Goal: Check status: Check status

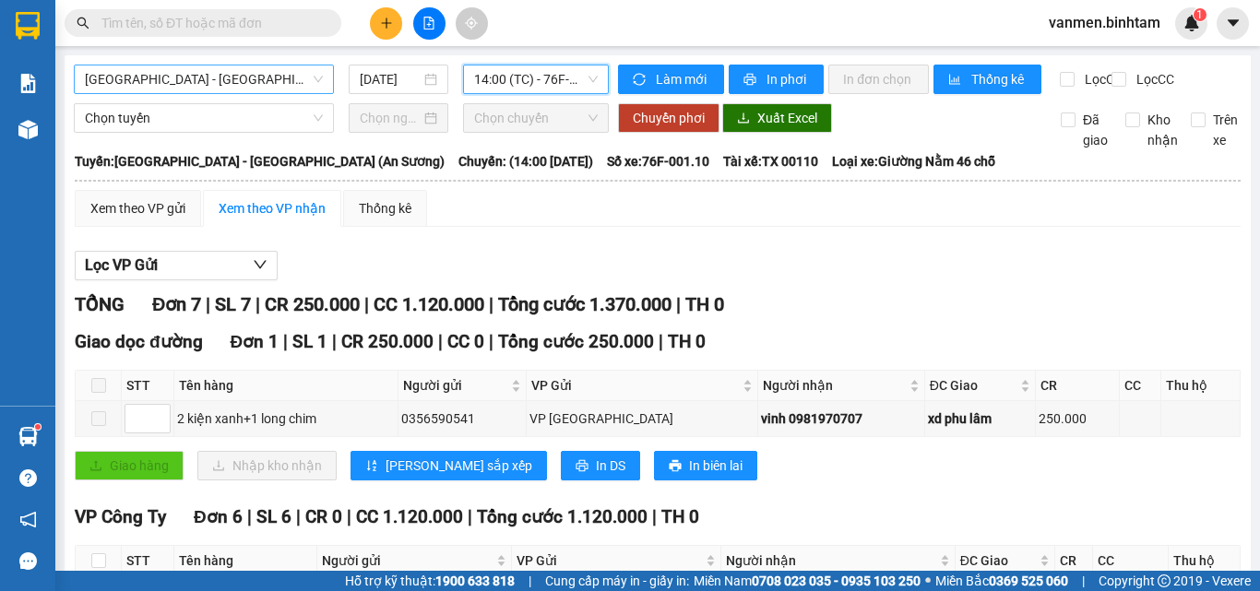
click at [244, 86] on span "[GEOGRAPHIC_DATA] - [GEOGRAPHIC_DATA] (An Sương)" at bounding box center [204, 80] width 238 height 28
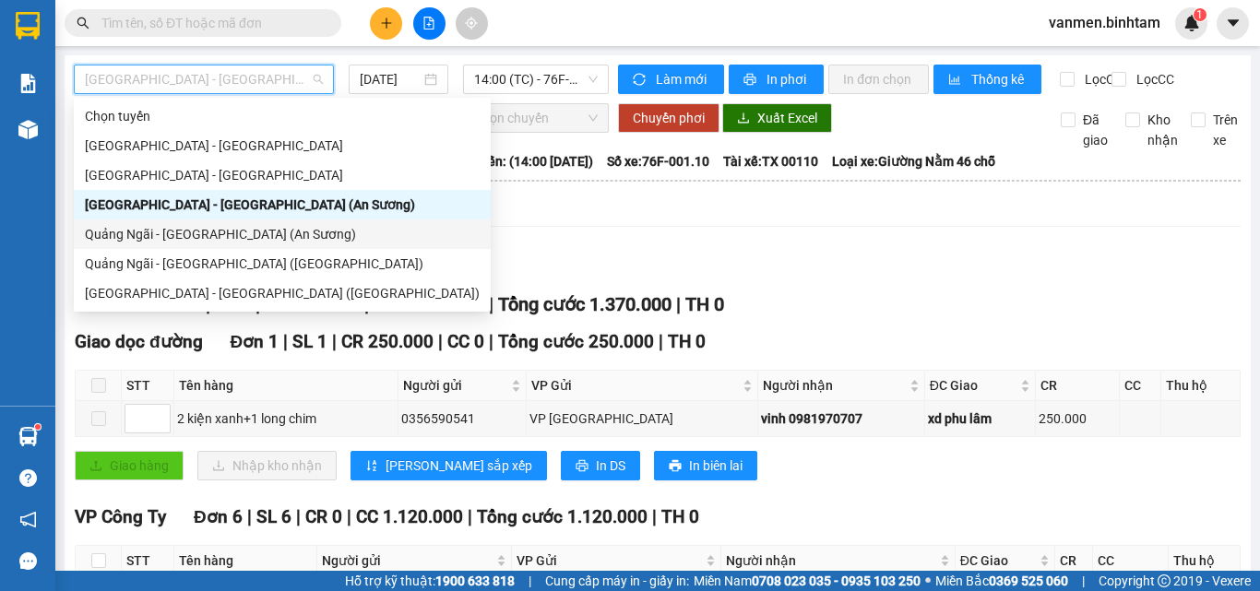
click at [119, 237] on div "Quảng Ngãi - [GEOGRAPHIC_DATA] (An Sương)" at bounding box center [282, 234] width 395 height 20
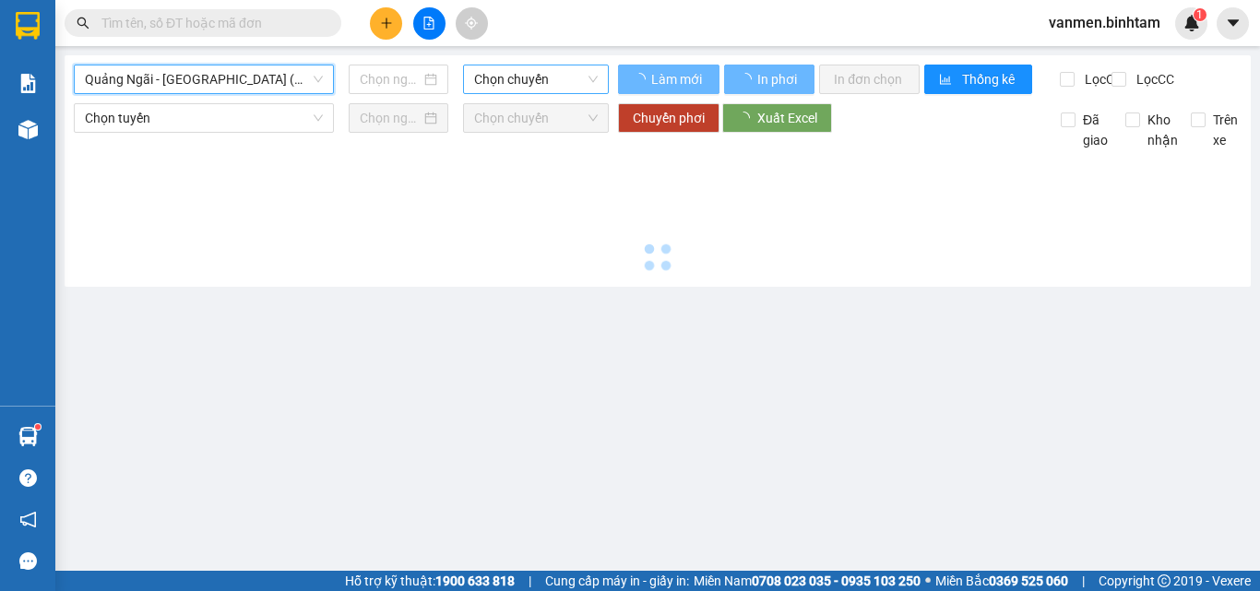
type input "[DATE]"
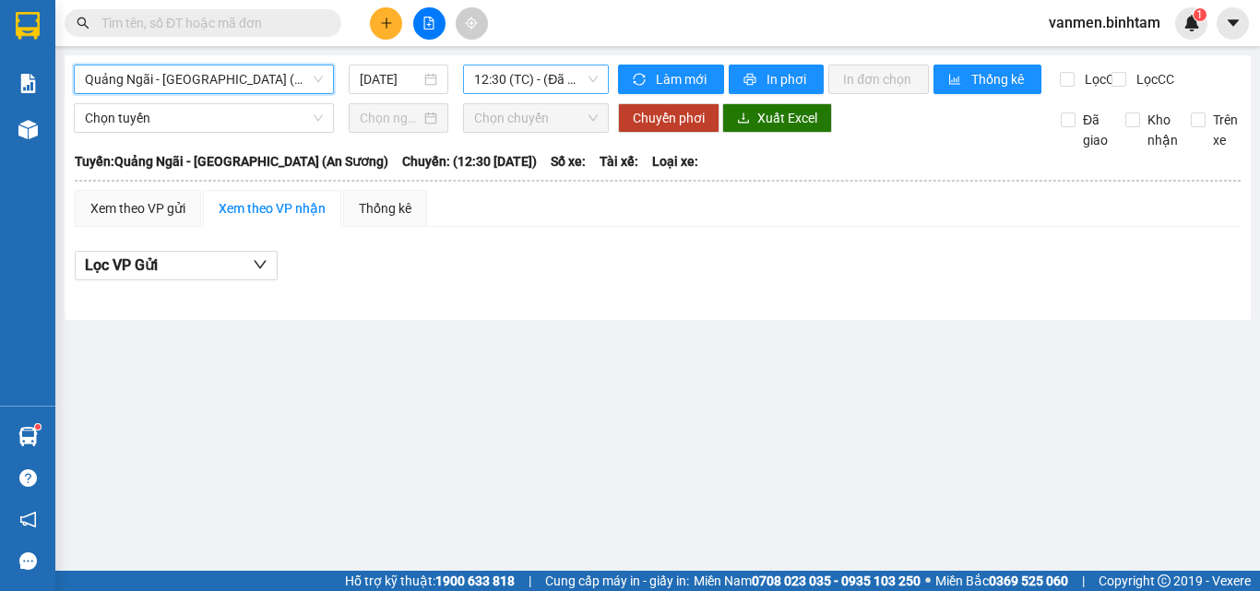
click at [551, 78] on span "12:30 (TC) - (Đã hủy)" at bounding box center [536, 80] width 124 height 28
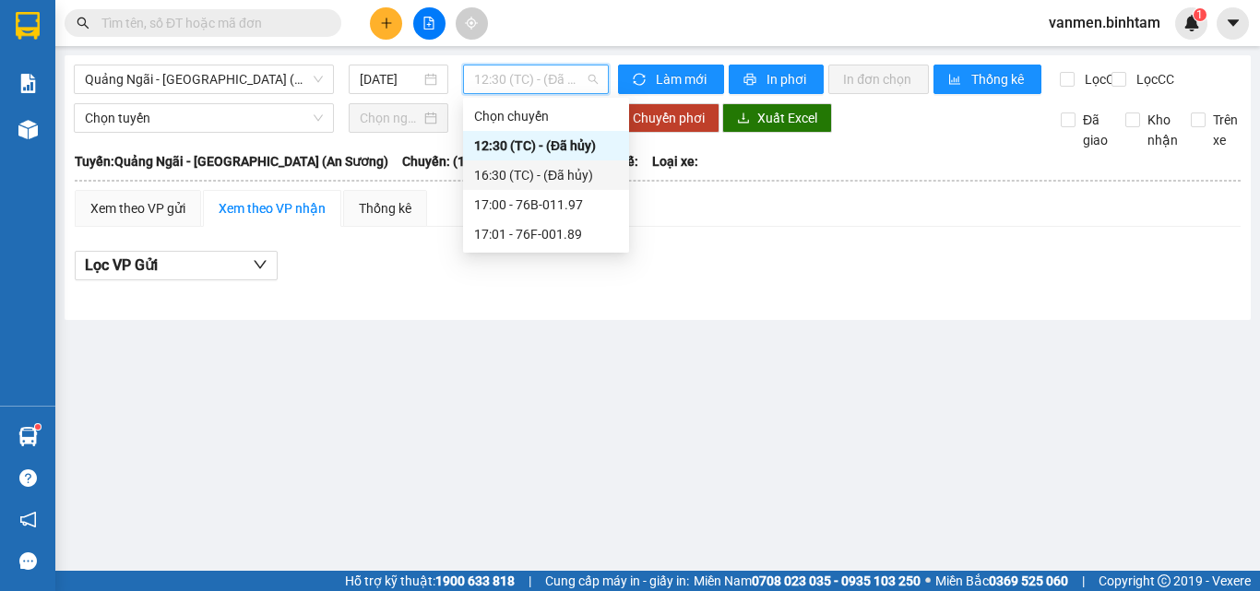
click at [519, 181] on div "16:30 (TC) - (Đã hủy)" at bounding box center [546, 175] width 144 height 20
click at [534, 77] on span "16:30 (TC) - (Đã hủy)" at bounding box center [536, 80] width 124 height 28
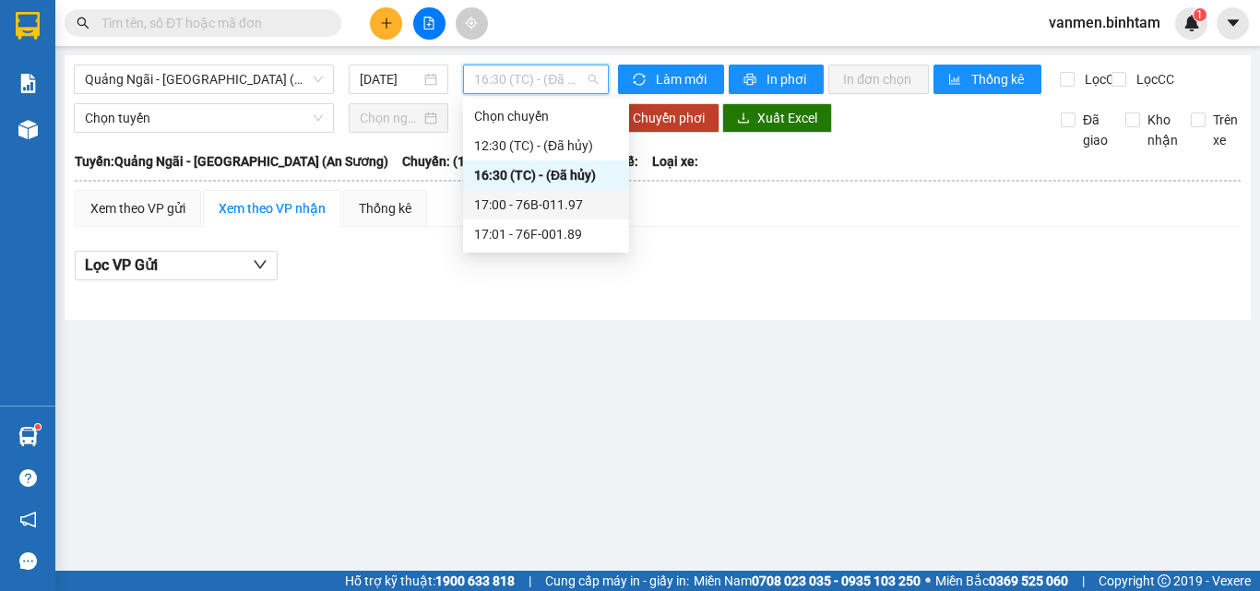
click at [518, 201] on div "17:00 - 76B-011.97" at bounding box center [546, 205] width 144 height 20
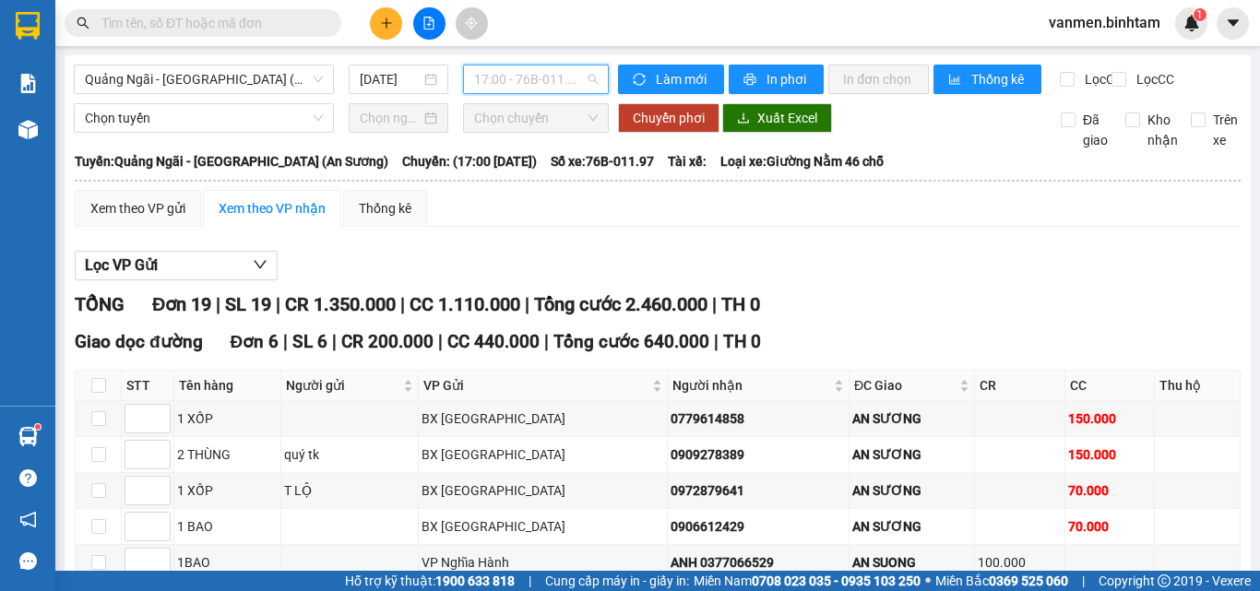
click at [540, 80] on span "17:00 - 76B-011.97" at bounding box center [536, 80] width 124 height 28
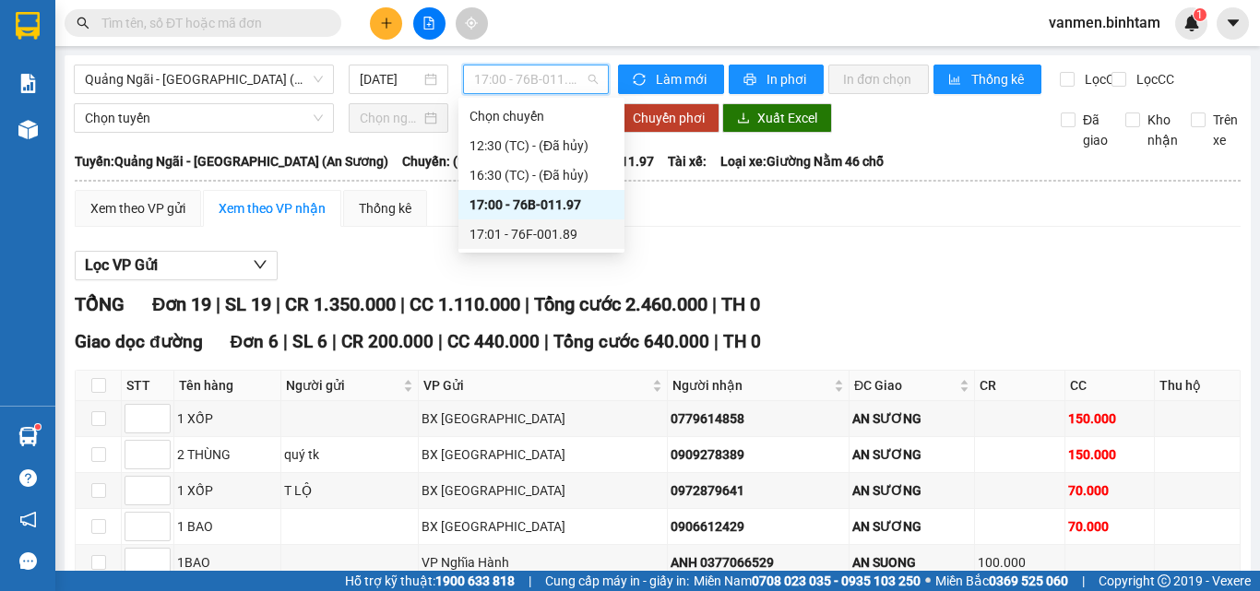
click at [524, 231] on div "17:01 - 76F-001.89" at bounding box center [542, 234] width 144 height 20
